Goal: Task Accomplishment & Management: Use online tool/utility

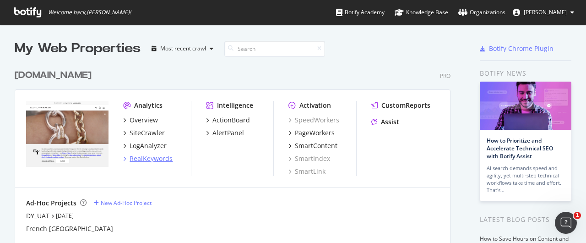
click at [147, 155] on div "RealKeywords" at bounding box center [151, 158] width 43 height 9
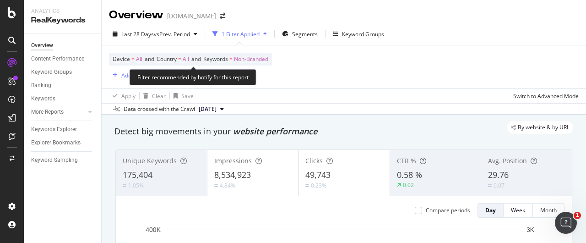
click at [247, 59] on span "Non-Branded" at bounding box center [251, 59] width 34 height 13
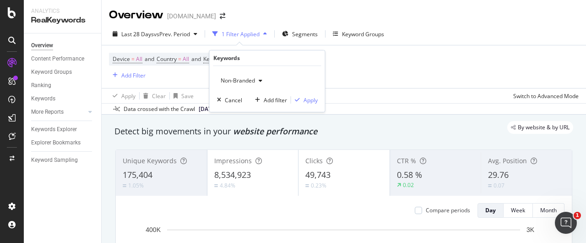
click at [246, 77] on span "Non-Branded" at bounding box center [236, 80] width 38 height 8
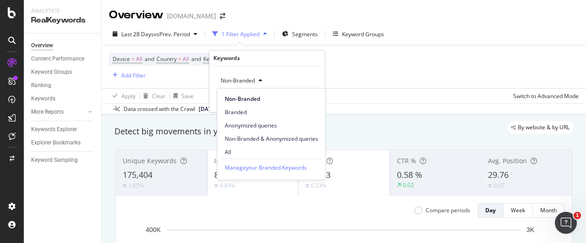
click at [257, 147] on div "All" at bounding box center [272, 151] width 108 height 13
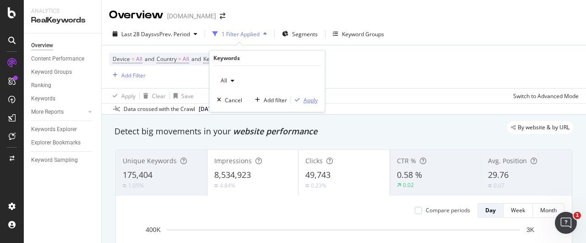
click at [313, 101] on div "Apply" at bounding box center [311, 100] width 14 height 8
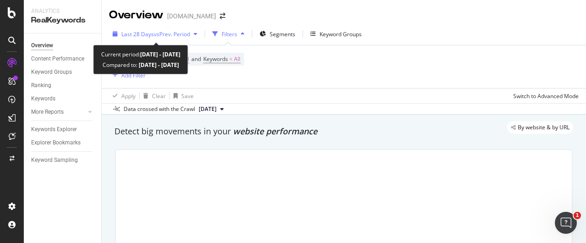
click at [190, 35] on span "vs Prev. Period" at bounding box center [172, 34] width 36 height 8
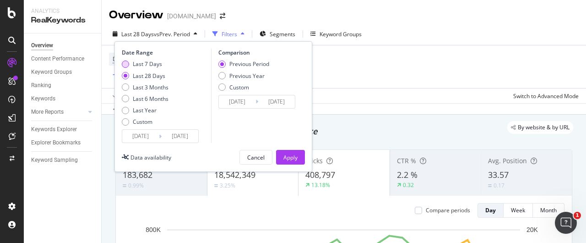
click at [125, 63] on div "Last 7 Days" at bounding box center [125, 63] width 7 height 7
type input "[DATE]"
drag, startPoint x: 225, startPoint y: 78, endPoint x: 246, endPoint y: 85, distance: 21.4
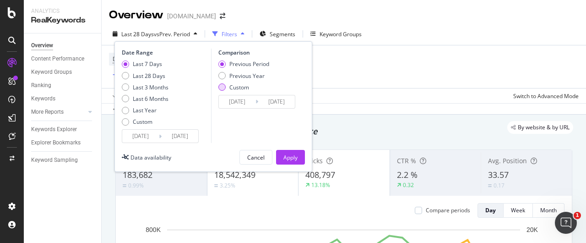
click at [231, 78] on div "Previous Year" at bounding box center [244, 76] width 51 height 8
type input "[DATE]"
click at [295, 155] on div "Apply" at bounding box center [291, 157] width 14 height 8
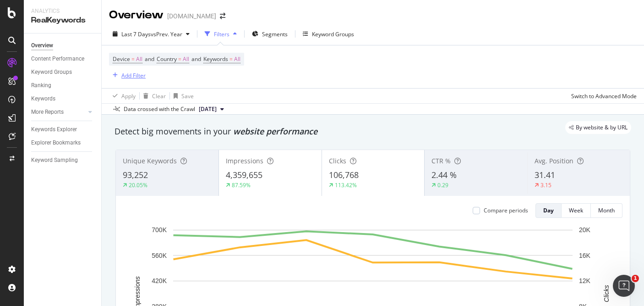
click at [142, 77] on div "Add Filter" at bounding box center [133, 75] width 24 height 8
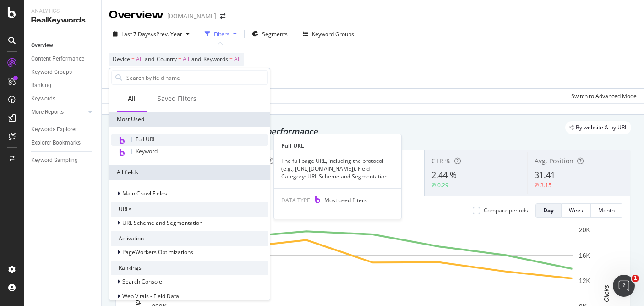
click at [169, 136] on div "Full URL" at bounding box center [189, 140] width 157 height 12
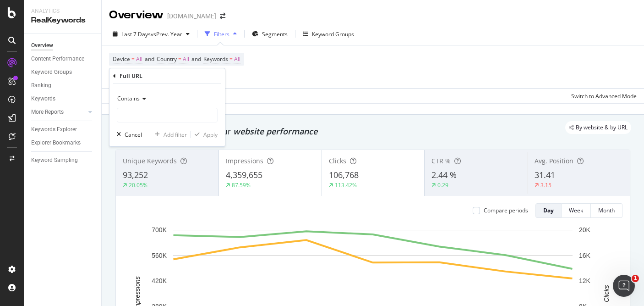
click at [169, 122] on div "Contains Cancel Add filter Apply" at bounding box center [166, 115] width 115 height 62
drag, startPoint x: 170, startPoint y: 119, endPoint x: 162, endPoint y: 112, distance: 10.4
click at [170, 118] on input "text" at bounding box center [167, 115] width 100 height 15
type input "theme"
click at [202, 130] on button "Apply" at bounding box center [204, 134] width 27 height 9
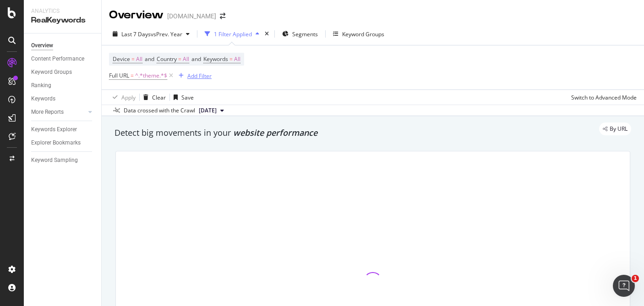
click at [192, 77] on div "Add Filter" at bounding box center [199, 76] width 24 height 8
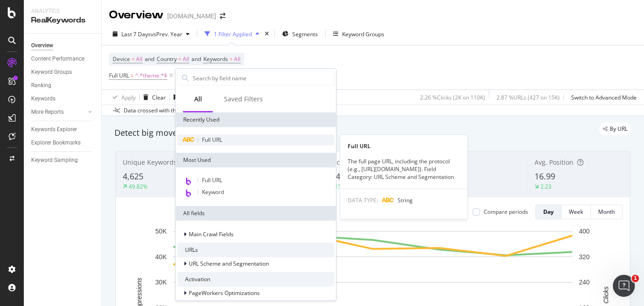
click at [214, 137] on span "Full URL" at bounding box center [212, 140] width 20 height 8
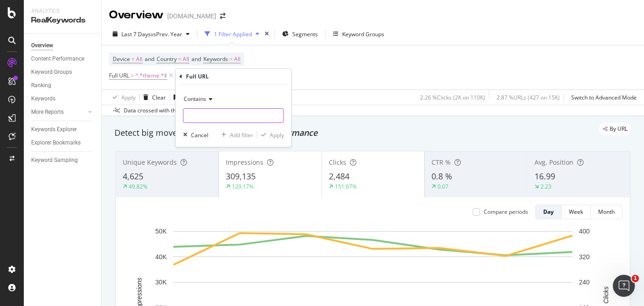
click at [223, 120] on input "text" at bounding box center [234, 115] width 100 height 15
type input "cross"
click at [267, 135] on div "button" at bounding box center [263, 134] width 12 height 5
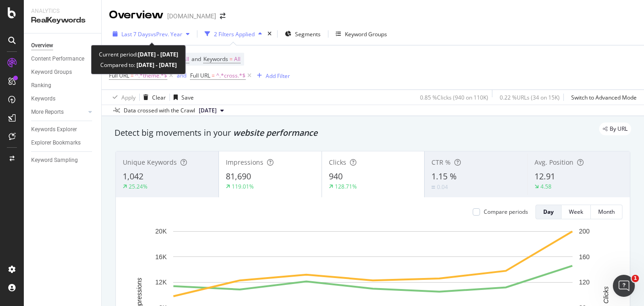
click at [182, 38] on div "Last 7 Days vs Prev. Year" at bounding box center [151, 34] width 84 height 14
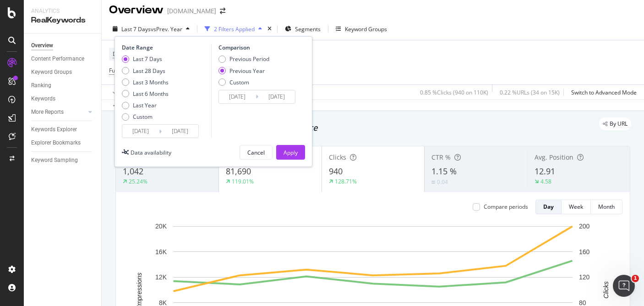
scroll to position [5, 0]
click at [282, 94] on input "[DATE]" at bounding box center [276, 96] width 37 height 13
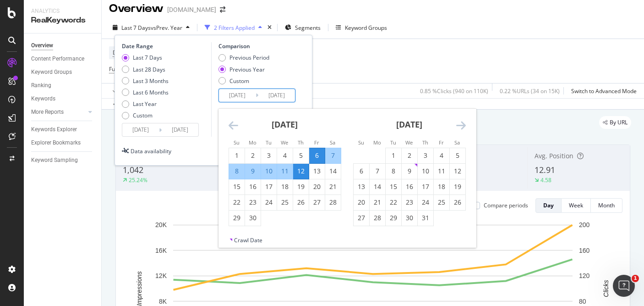
scroll to position [6, 0]
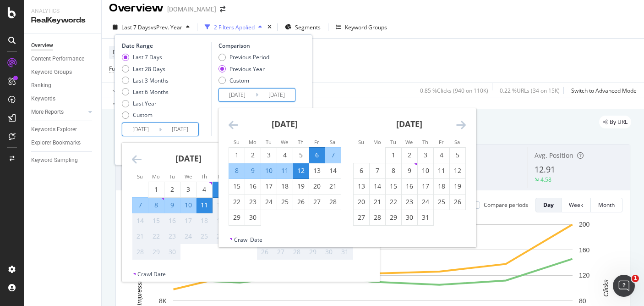
click at [183, 132] on input "[DATE]" at bounding box center [180, 129] width 37 height 13
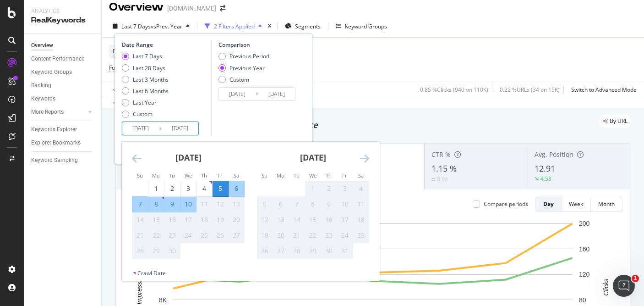
click at [248, 126] on div "Comparison Previous Period Previous Year Custom [DATE] Navigate forward to inte…" at bounding box center [254, 88] width 87 height 94
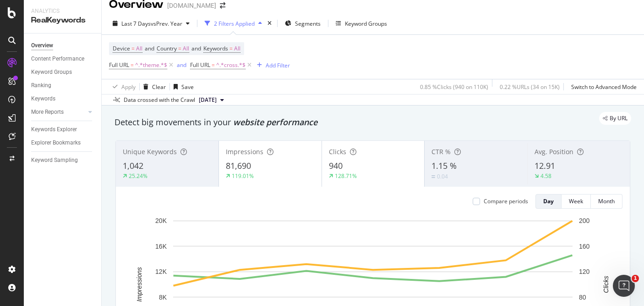
click at [393, 75] on div "Device = All and Country = All and Keywords = All Full URL = ^.*theme.*$ and Fu…" at bounding box center [373, 57] width 528 height 44
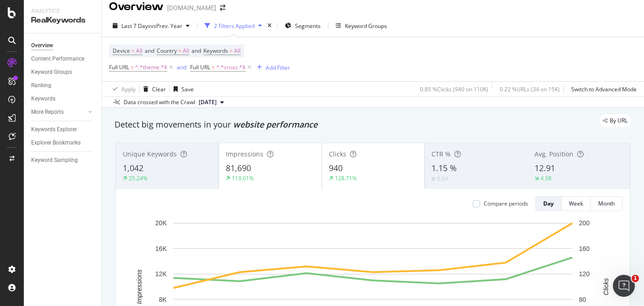
scroll to position [8, 0]
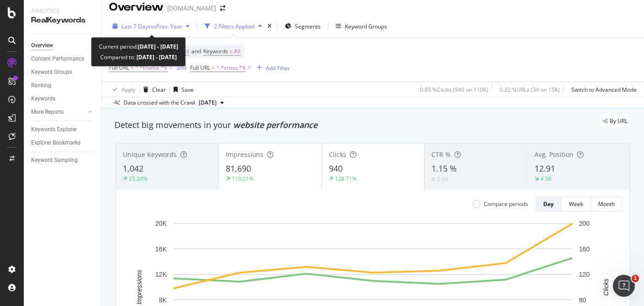
click at [173, 27] on span "vs Prev. Year" at bounding box center [167, 26] width 32 height 8
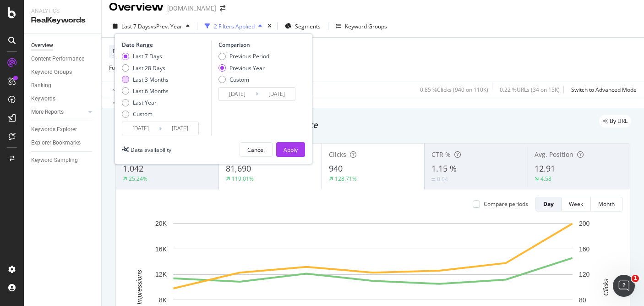
click at [129, 76] on div "Last 3 Months" at bounding box center [145, 80] width 47 height 8
type input "[DATE]"
click at [124, 68] on div "Last 28 Days" at bounding box center [125, 67] width 7 height 7
type input "[DATE]"
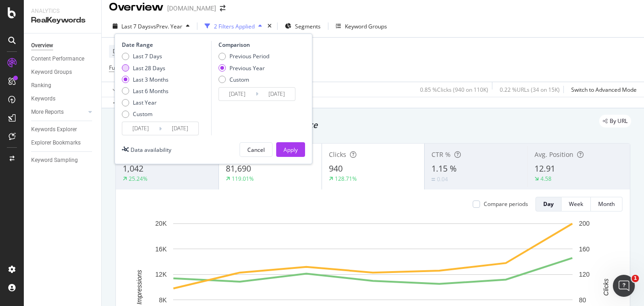
type input "[DATE]"
click at [293, 143] on div "Apply" at bounding box center [291, 149] width 14 height 14
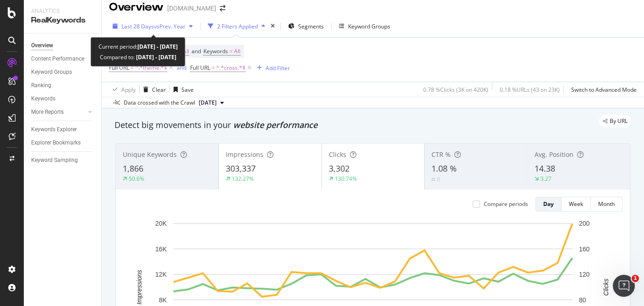
click at [183, 29] on span "vs Prev. Year" at bounding box center [170, 26] width 32 height 8
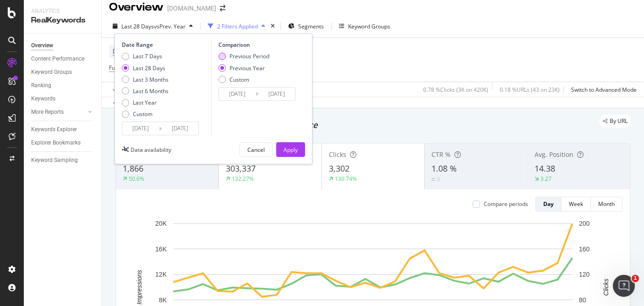
click at [222, 55] on div "Previous Period" at bounding box center [222, 56] width 7 height 7
type input "[DATE]"
click at [299, 143] on button "Apply" at bounding box center [290, 149] width 29 height 15
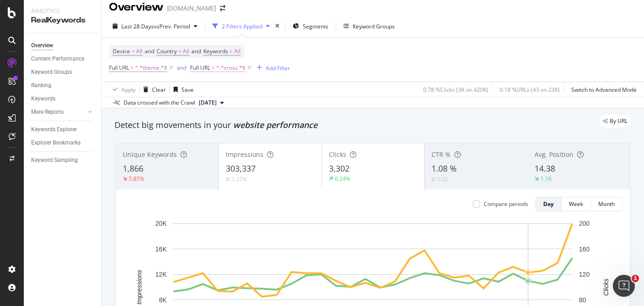
click at [240, 64] on span "^.*cross.*$" at bounding box center [230, 67] width 29 height 13
drag, startPoint x: 321, startPoint y: 67, endPoint x: 313, endPoint y: 63, distance: 8.8
click at [318, 66] on div "Device = All and Country = All and Keywords = All Full URL = ^.*theme.*$ and Fu…" at bounding box center [373, 60] width 528 height 44
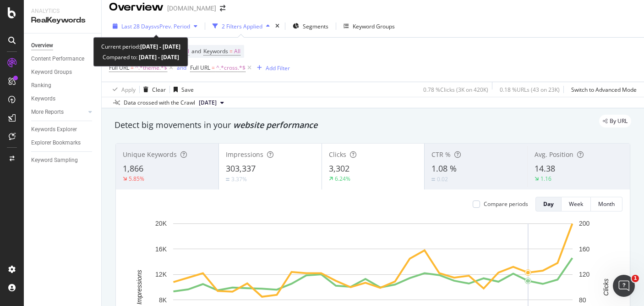
click at [197, 27] on icon "button" at bounding box center [196, 25] width 4 height 5
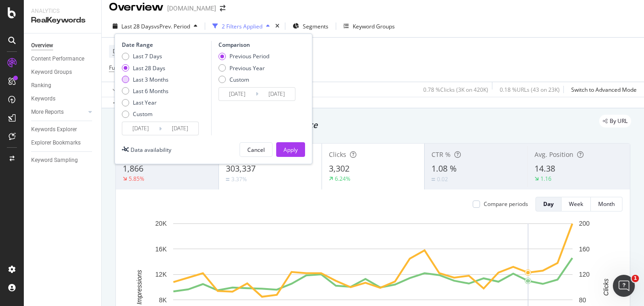
click at [131, 76] on div "Last 3 Months" at bounding box center [145, 80] width 47 height 8
type input "[DATE]"
click at [295, 143] on div "Apply" at bounding box center [291, 149] width 14 height 14
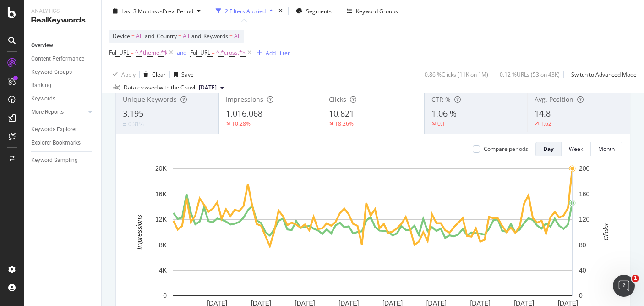
scroll to position [62, 0]
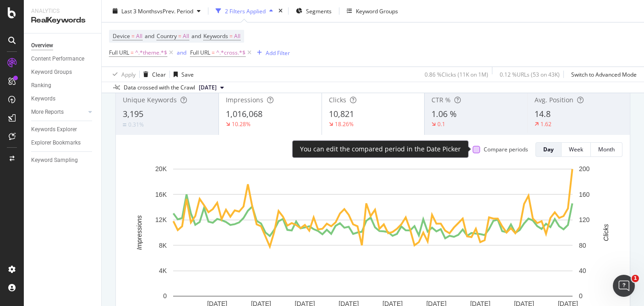
click at [480, 146] on div at bounding box center [476, 149] width 7 height 7
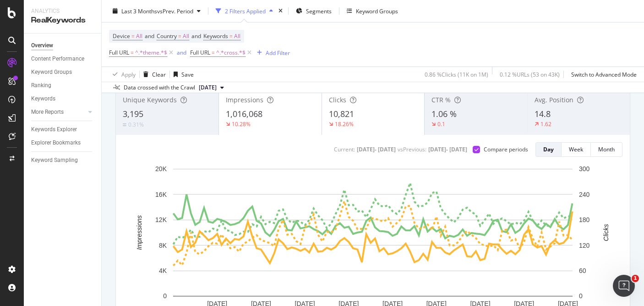
click at [300, 129] on div "Impressions 1,016,068 10.28%" at bounding box center [270, 111] width 103 height 41
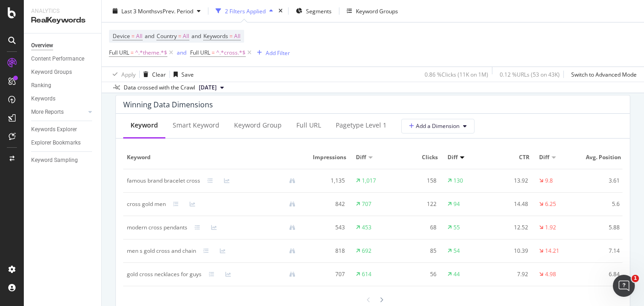
scroll to position [835, 0]
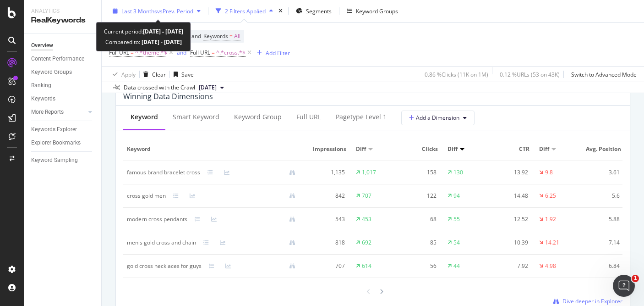
click at [192, 5] on div "Last 3 Months vs Prev. Period" at bounding box center [156, 11] width 95 height 14
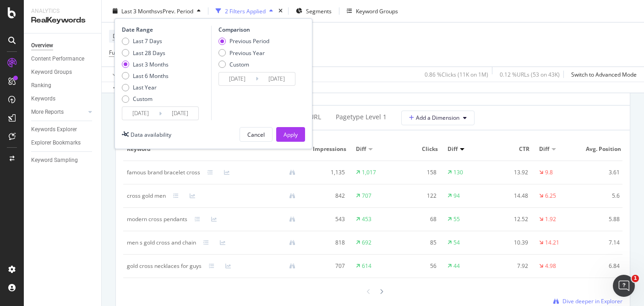
click at [150, 117] on input "[DATE]" at bounding box center [140, 113] width 37 height 13
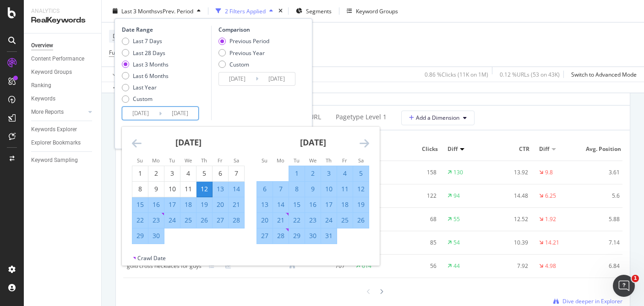
click at [157, 215] on div "23" at bounding box center [156, 219] width 16 height 9
type input "[DATE]"
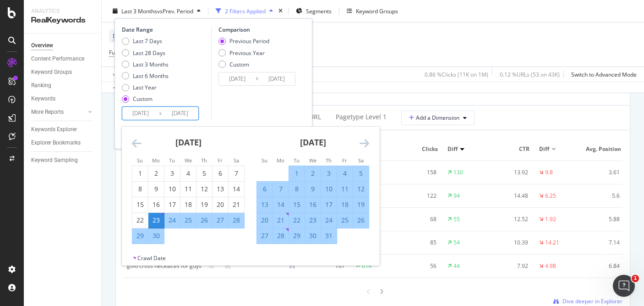
click at [362, 141] on icon "Move forward to switch to the next month." at bounding box center [365, 142] width 10 height 11
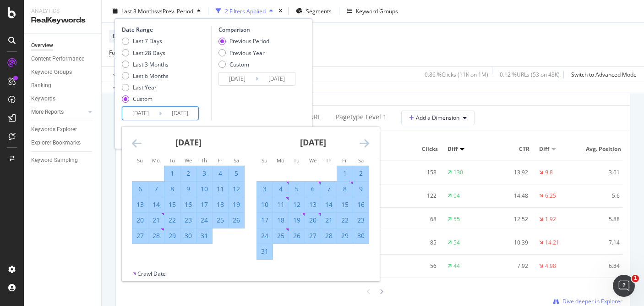
click at [363, 141] on icon "Move forward to switch to the next month." at bounding box center [365, 142] width 10 height 11
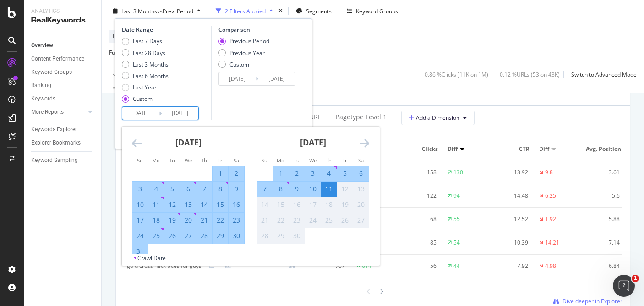
click at [332, 184] on div "11" at bounding box center [329, 188] width 16 height 9
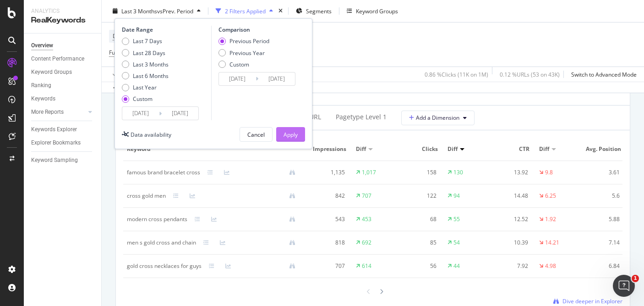
click at [292, 128] on div "Apply" at bounding box center [291, 134] width 14 height 14
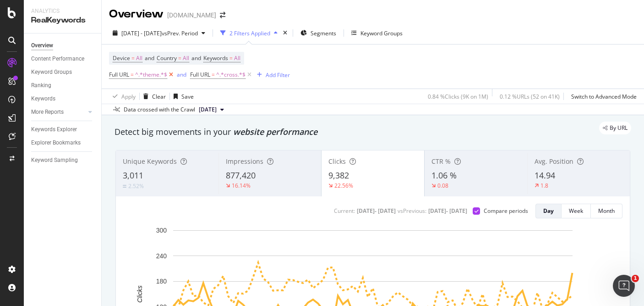
scroll to position [2, 0]
click at [173, 74] on icon at bounding box center [171, 73] width 8 height 9
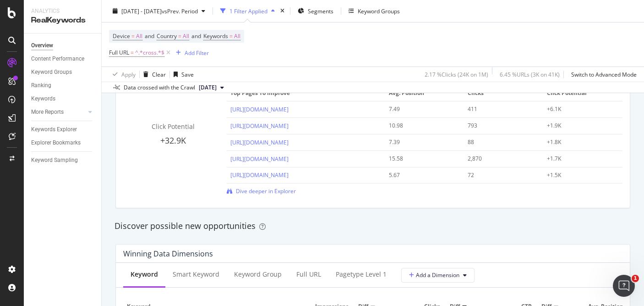
scroll to position [685, 0]
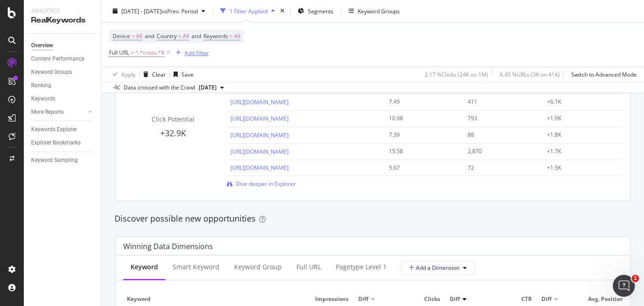
click at [198, 55] on div "Add Filter" at bounding box center [197, 53] width 24 height 8
click at [154, 53] on span "^.*cross.*$" at bounding box center [149, 52] width 29 height 13
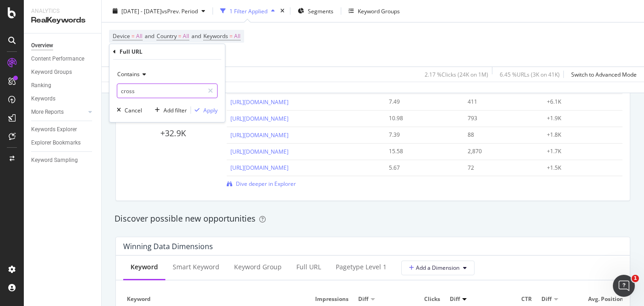
click at [147, 87] on input "cross" at bounding box center [160, 90] width 87 height 15
click at [122, 90] on input "cross-" at bounding box center [160, 90] width 87 height 15
type input "-cross-"
click at [216, 110] on div "Apply" at bounding box center [210, 110] width 14 height 8
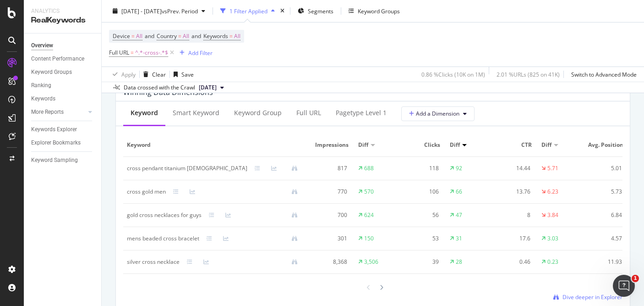
scroll to position [840, 0]
click at [315, 117] on div "Full URL" at bounding box center [308, 112] width 39 height 25
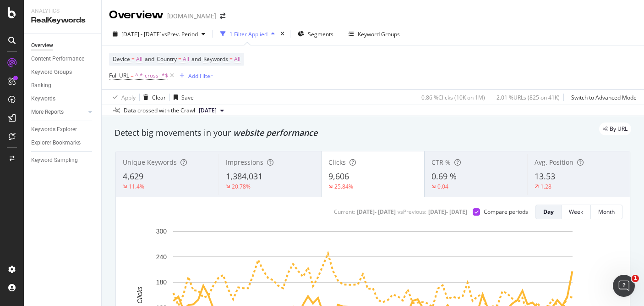
scroll to position [0, 0]
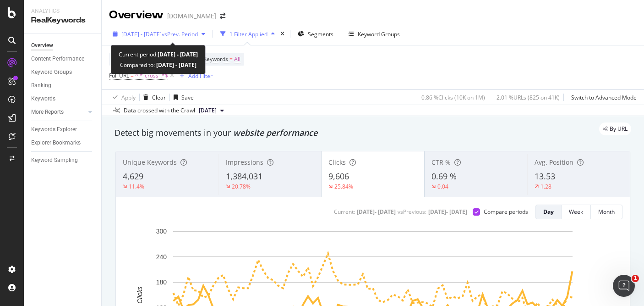
click at [198, 34] on span "vs Prev. Period" at bounding box center [180, 34] width 36 height 8
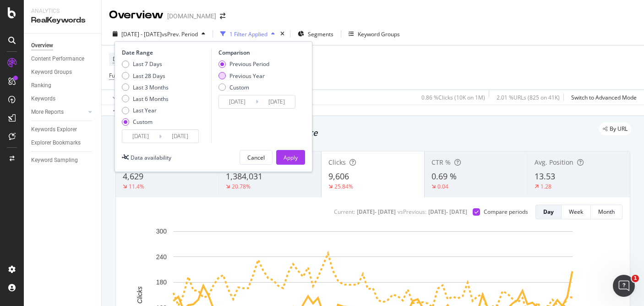
click at [223, 72] on div "Previous Year" at bounding box center [222, 75] width 7 height 7
type input "[DATE]"
click at [296, 152] on div "Apply" at bounding box center [291, 157] width 14 height 14
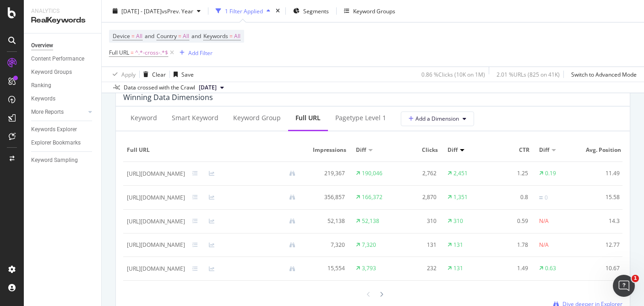
scroll to position [835, 0]
click at [13, 77] on div at bounding box center [12, 81] width 15 height 15
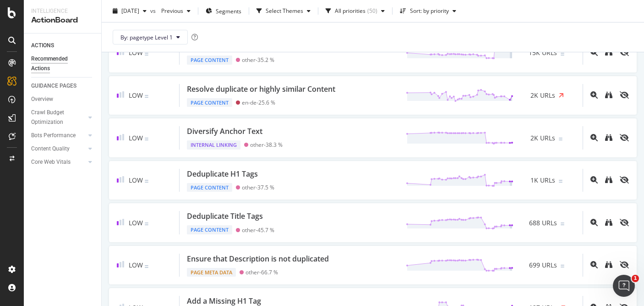
scroll to position [467, 0]
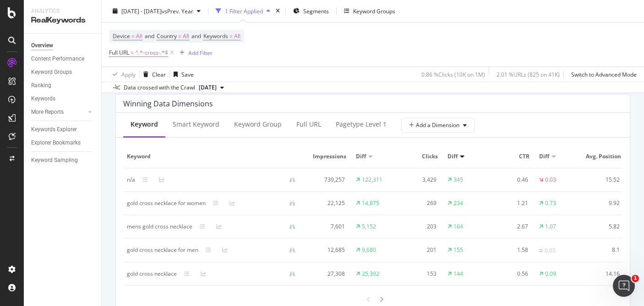
scroll to position [829, 0]
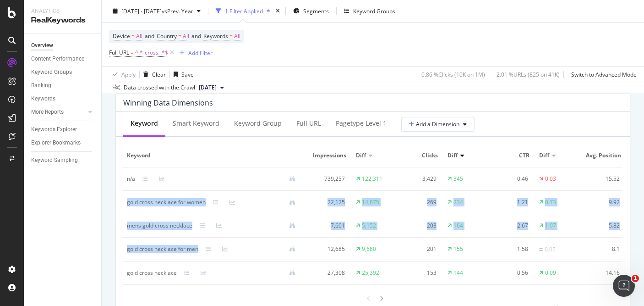
drag, startPoint x: 128, startPoint y: 201, endPoint x: 181, endPoint y: 257, distance: 77.5
click at [181, 242] on tbody "n/a 739,257 122,311 3,429 345 0.46 0.03 15.52 6.95 gold cross necklace for wome…" at bounding box center [398, 225] width 550 height 117
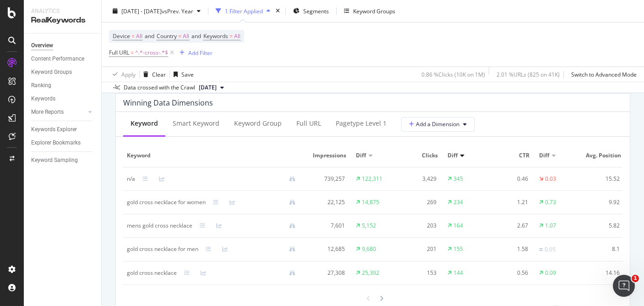
click at [498, 138] on div "Keyword Smart Keyword Keyword Group Full URL pagetype Level 1 Add a Dimension K…" at bounding box center [373, 215] width 514 height 207
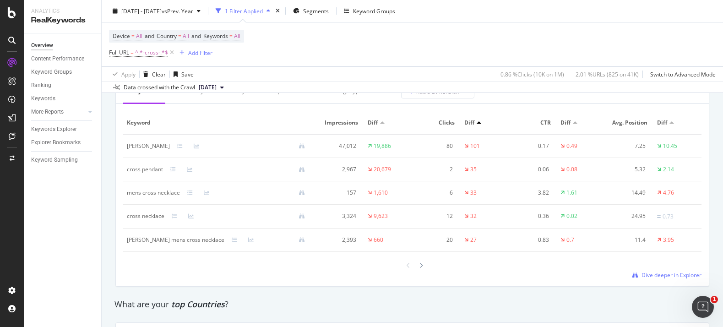
scroll to position [1123, 0]
click at [174, 53] on icon at bounding box center [172, 52] width 8 height 9
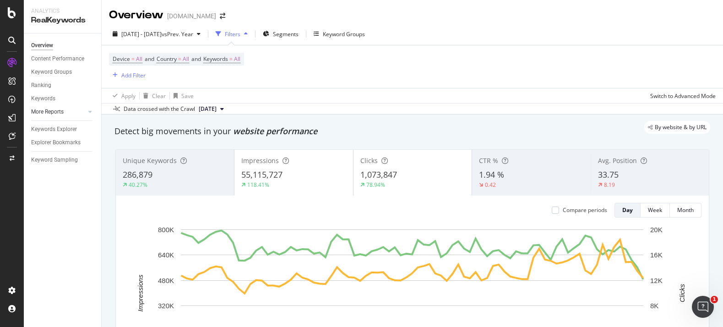
click at [79, 110] on div at bounding box center [80, 111] width 9 height 9
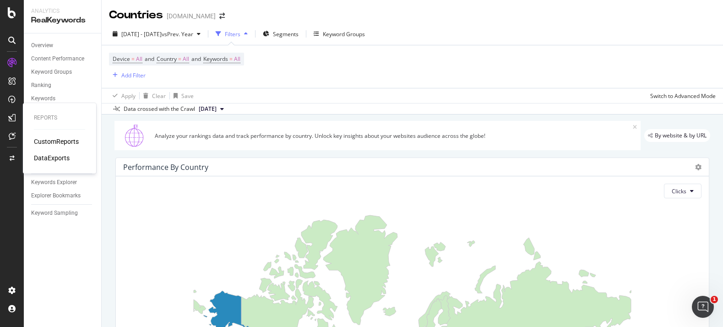
click at [47, 141] on div "CustomReports" at bounding box center [56, 141] width 45 height 9
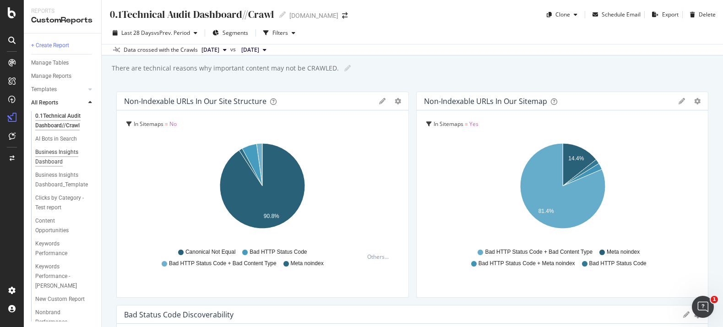
click at [58, 159] on div "Business Insights Dashboard" at bounding box center [61, 156] width 53 height 19
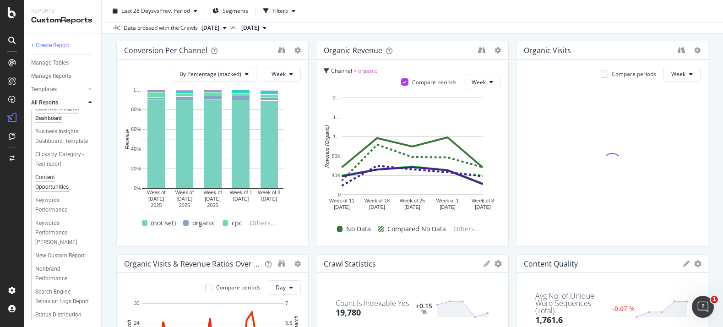
scroll to position [43, 0]
click at [56, 242] on div "New Custom Report" at bounding box center [59, 256] width 49 height 10
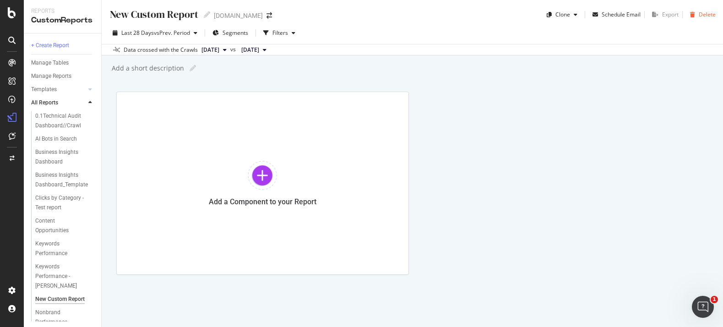
click at [586, 15] on div "Delete" at bounding box center [707, 15] width 17 height 8
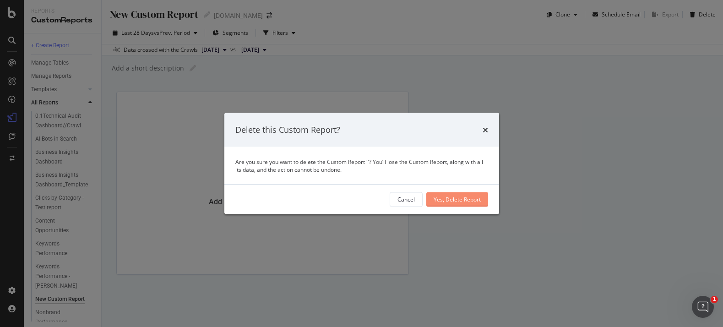
click at [464, 200] on div "Yes, Delete Report" at bounding box center [457, 200] width 47 height 8
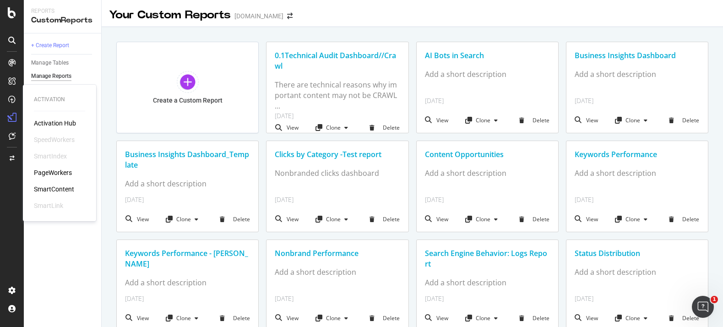
click at [55, 170] on div "PageWorkers" at bounding box center [53, 172] width 38 height 9
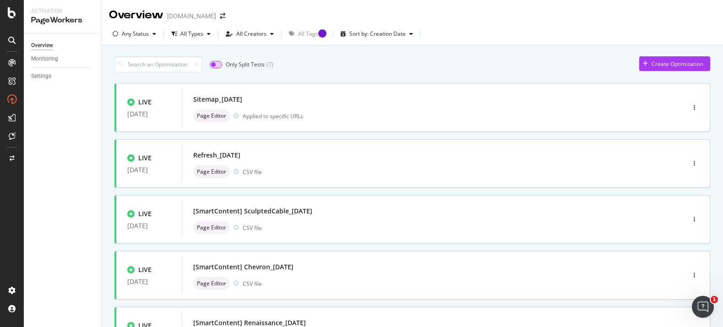
click at [217, 64] on input "checkbox" at bounding box center [216, 64] width 12 height 7
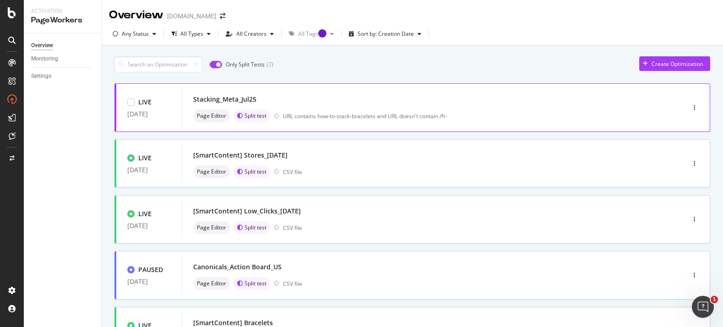
click at [403, 108] on div "Stacking_Meta_Jul25 Page Editor Split test URL contains how-to-stack-bracelets …" at bounding box center [419, 107] width 453 height 29
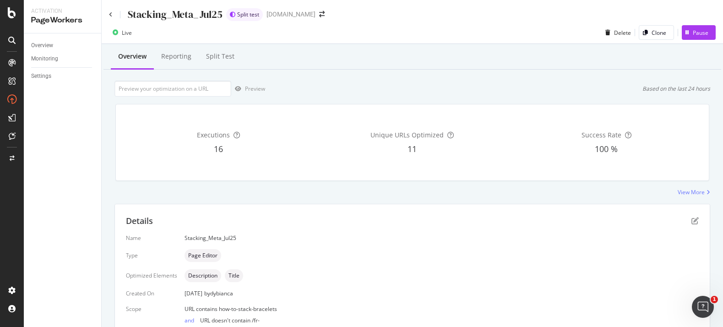
click at [108, 15] on div "Stacking_Meta_Jul25 Split test [DOMAIN_NAME]" at bounding box center [413, 11] width 622 height 22
click at [109, 15] on icon at bounding box center [111, 14] width 4 height 5
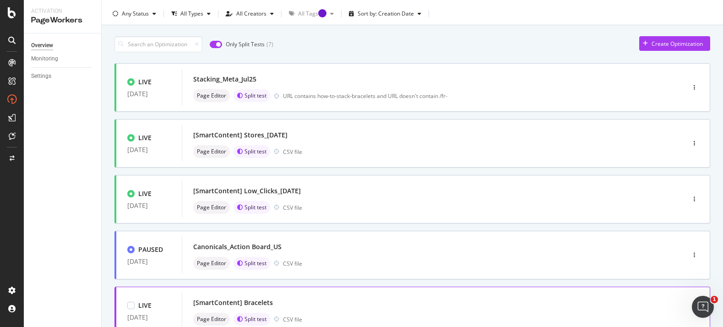
scroll to position [16, 0]
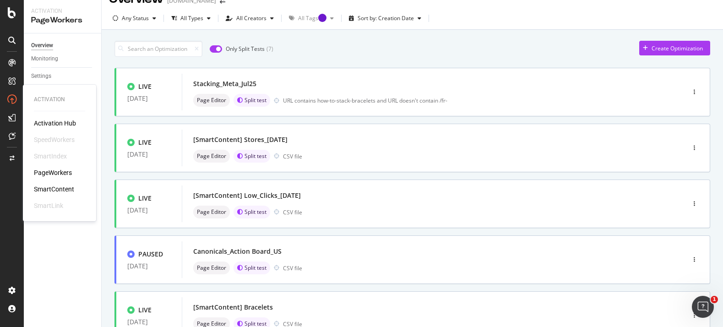
click at [56, 169] on div "PageWorkers" at bounding box center [53, 172] width 38 height 9
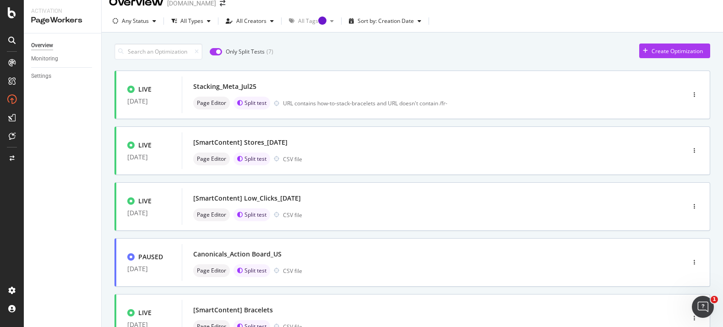
scroll to position [14, 0]
click at [213, 53] on input "checkbox" at bounding box center [216, 50] width 12 height 7
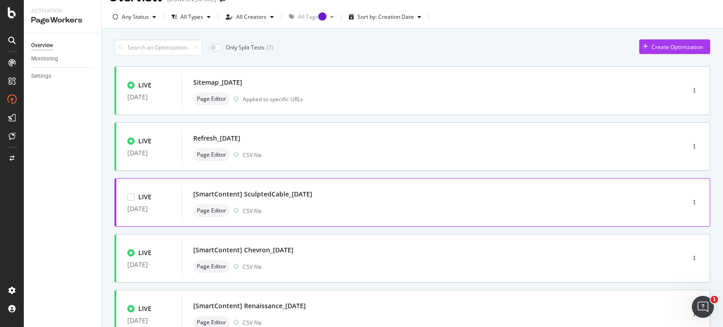
scroll to position [17, 0]
click at [373, 109] on div "LIVE [DATE] Sitemap_[DATE] Page Editor Applied to specific URLs" at bounding box center [413, 90] width 596 height 49
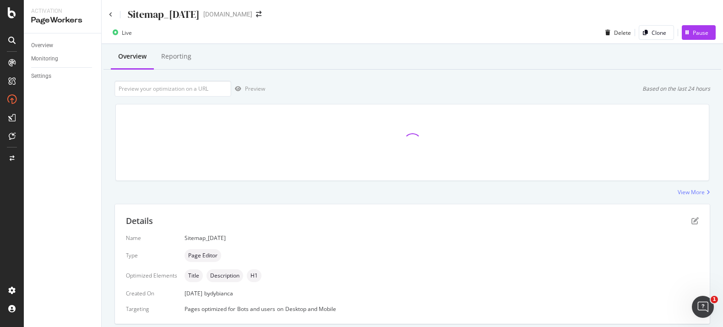
scroll to position [129, 0]
click at [112, 16] on icon at bounding box center [111, 14] width 4 height 5
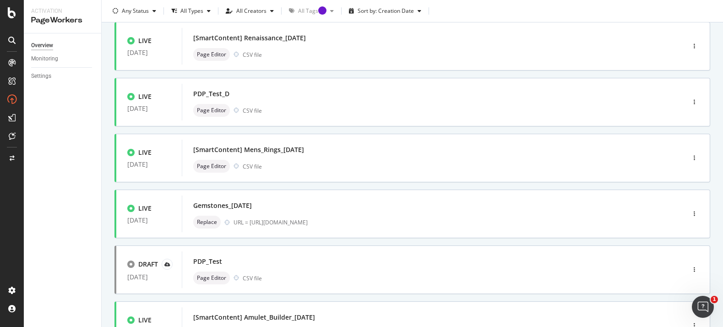
scroll to position [244, 0]
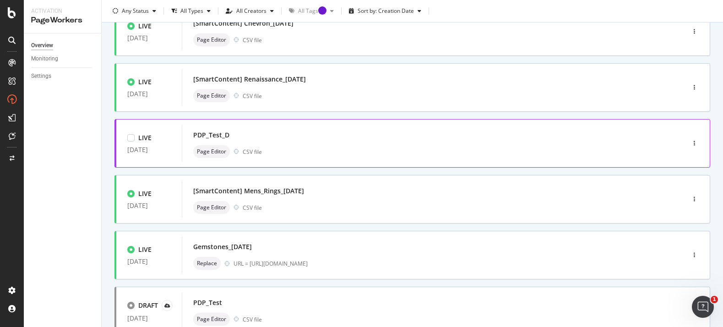
click at [324, 152] on div "Page Editor CSV file" at bounding box center [419, 151] width 453 height 13
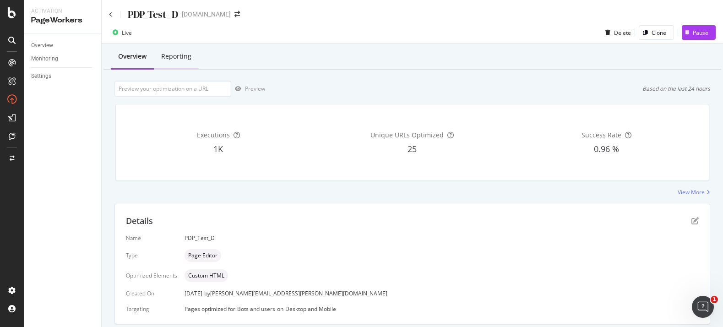
click at [190, 57] on div "Reporting" at bounding box center [176, 56] width 30 height 9
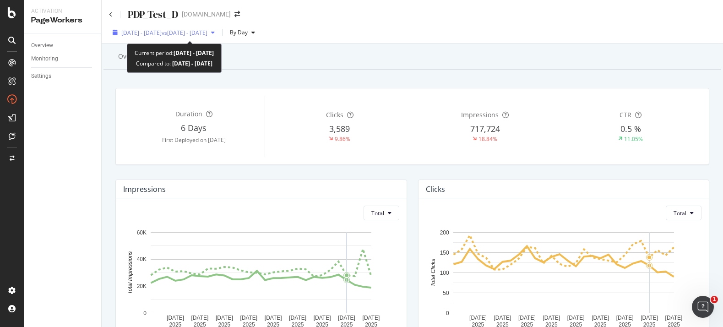
click at [208, 36] on span "vs [DATE] - [DATE]" at bounding box center [185, 33] width 46 height 8
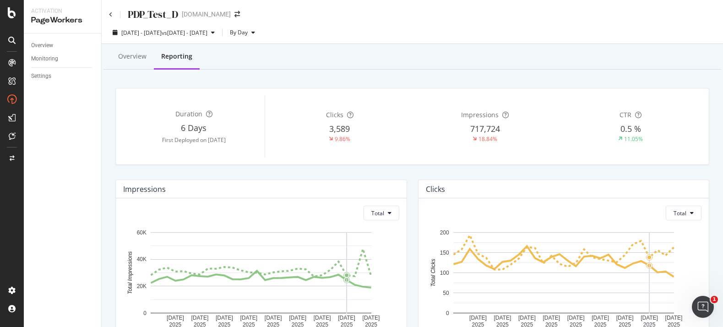
drag, startPoint x: 486, startPoint y: 53, endPoint x: 477, endPoint y: 50, distance: 9.4
click at [484, 50] on div "Overview Reporting" at bounding box center [413, 57] width 618 height 25
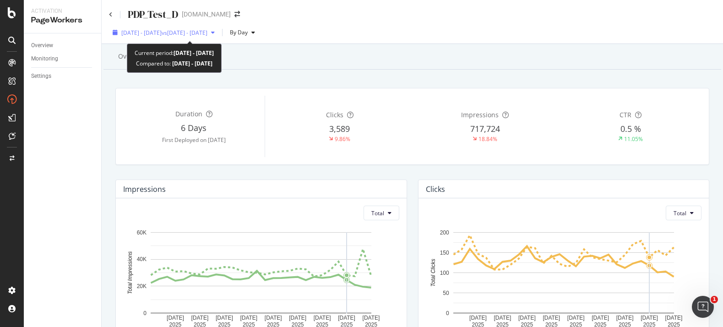
click at [162, 36] on span "[DATE] - [DATE]" at bounding box center [141, 33] width 40 height 8
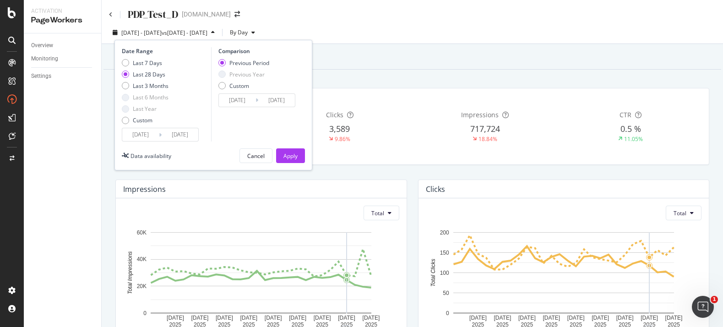
drag, startPoint x: 132, startPoint y: 120, endPoint x: 167, endPoint y: 127, distance: 35.7
click at [134, 119] on div "Custom" at bounding box center [145, 120] width 47 height 8
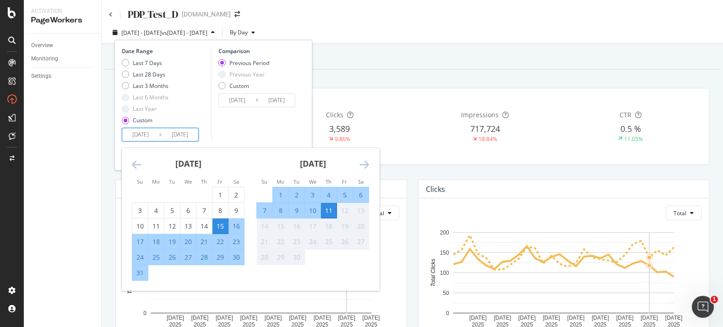
click at [167, 134] on input "[DATE]" at bounding box center [180, 134] width 37 height 13
click at [277, 210] on div "8" at bounding box center [281, 210] width 16 height 9
type input "[DATE]"
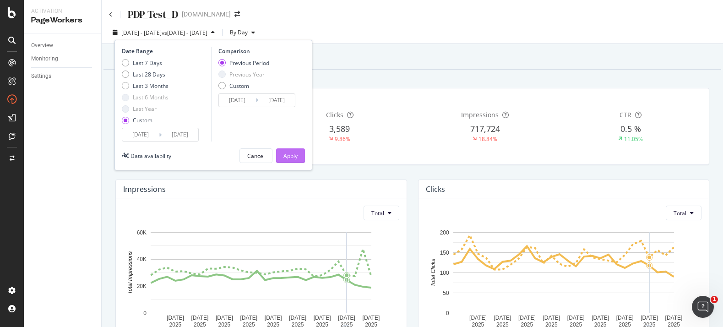
click at [292, 152] on div "Apply" at bounding box center [291, 156] width 14 height 8
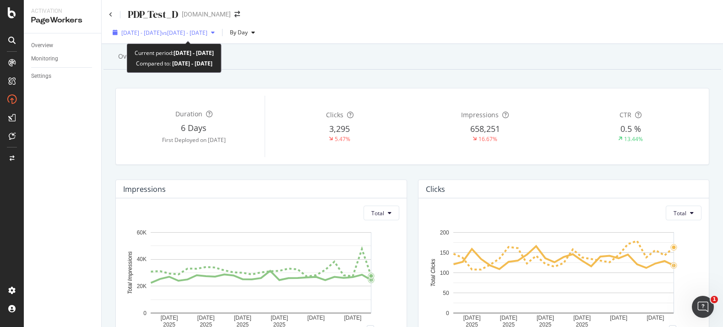
click at [192, 36] on div "[DATE] - [DATE] vs [DATE] - [DATE]" at bounding box center [163, 33] width 109 height 14
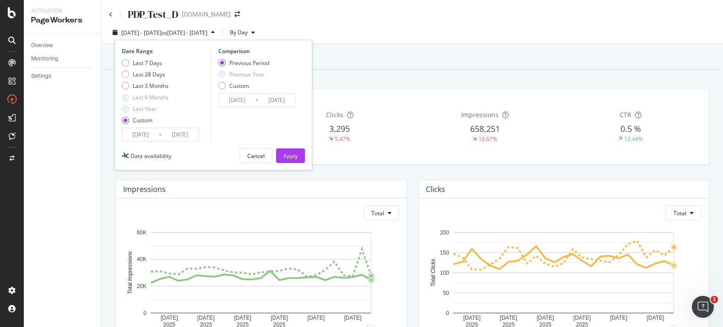
click at [161, 131] on icon at bounding box center [160, 135] width 3 height 9
click at [155, 133] on input "[DATE]" at bounding box center [140, 134] width 37 height 13
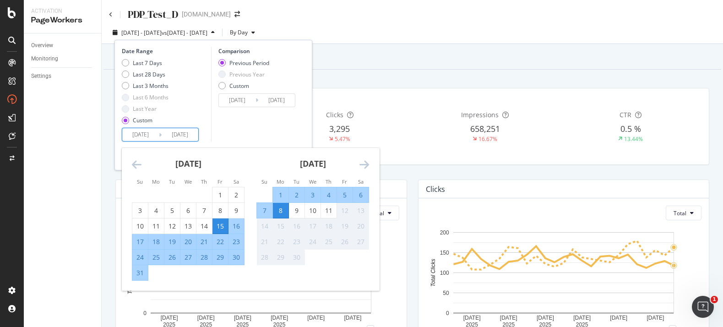
click at [277, 208] on div "8" at bounding box center [281, 210] width 16 height 9
type input "[DATE]"
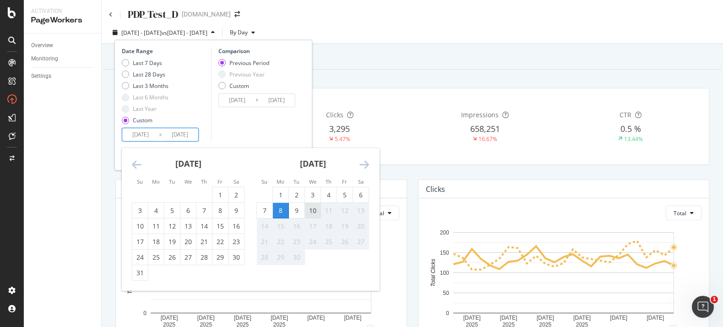
click at [311, 209] on div "10" at bounding box center [313, 210] width 16 height 9
type input "[DATE]"
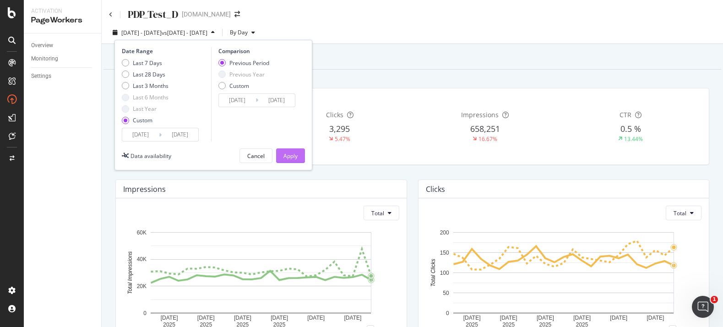
click at [292, 158] on div "Apply" at bounding box center [291, 156] width 14 height 8
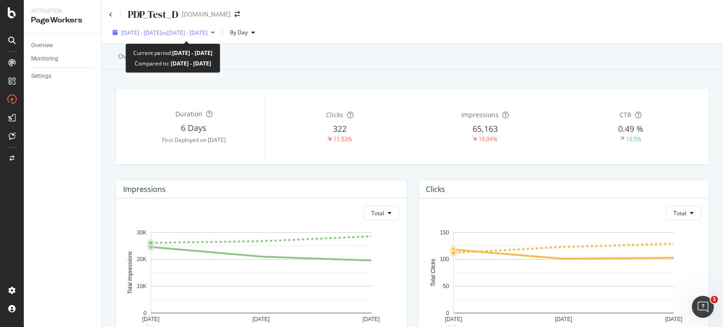
click at [192, 33] on span "vs [DATE] - [DATE]" at bounding box center [185, 33] width 46 height 8
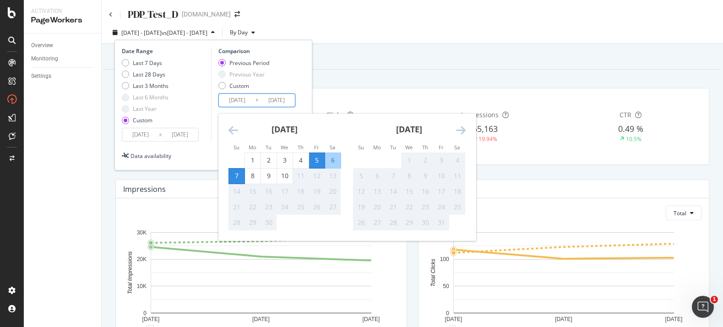
click at [235, 94] on input "[DATE]" at bounding box center [237, 100] width 37 height 13
click at [228, 84] on div "Custom" at bounding box center [244, 86] width 51 height 8
click at [243, 96] on input "[DATE]" at bounding box center [237, 100] width 37 height 13
click at [254, 156] on div "1" at bounding box center [253, 160] width 16 height 9
type input "[DATE]"
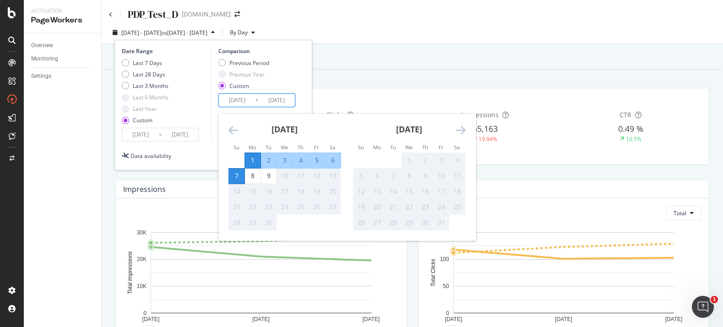
click at [279, 156] on div "3" at bounding box center [285, 160] width 16 height 9
type input "[DATE]"
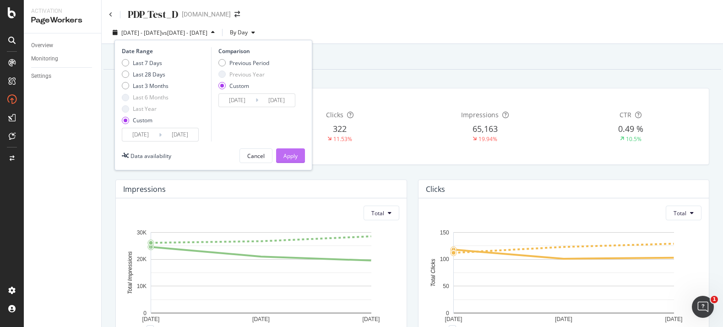
click at [284, 153] on div "Apply" at bounding box center [291, 156] width 14 height 8
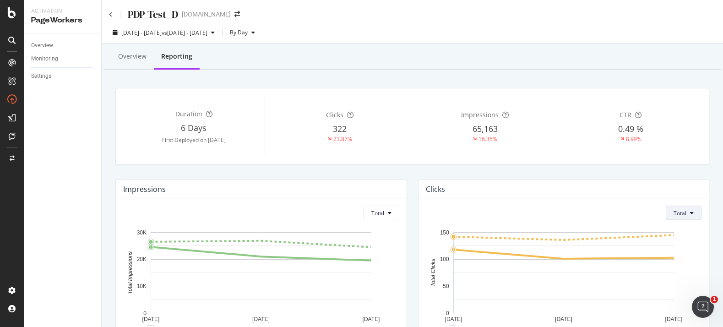
click at [586, 208] on button "Total" at bounding box center [684, 213] width 36 height 15
click at [586, 242] on div "Average" at bounding box center [685, 247] width 36 height 13
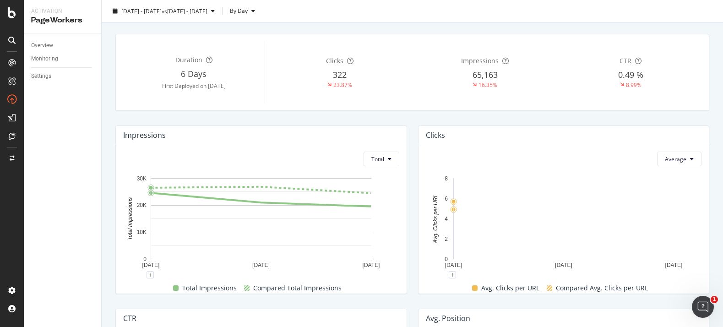
scroll to position [45, 0]
